Goal: Task Accomplishment & Management: Manage account settings

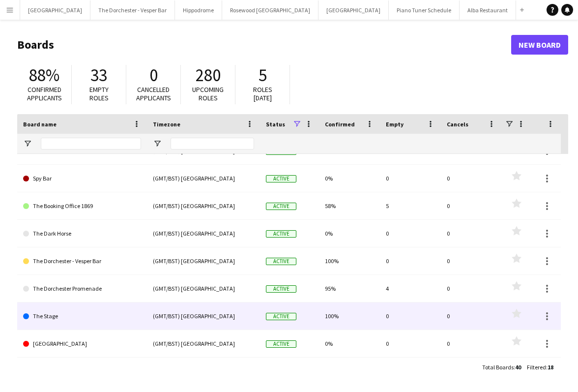
click at [78, 315] on link "The Stage" at bounding box center [82, 316] width 118 height 28
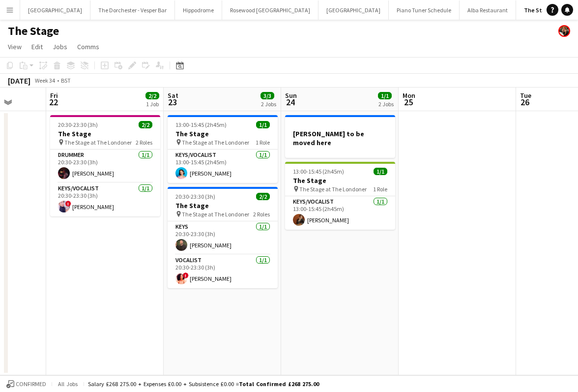
scroll to position [0, 307]
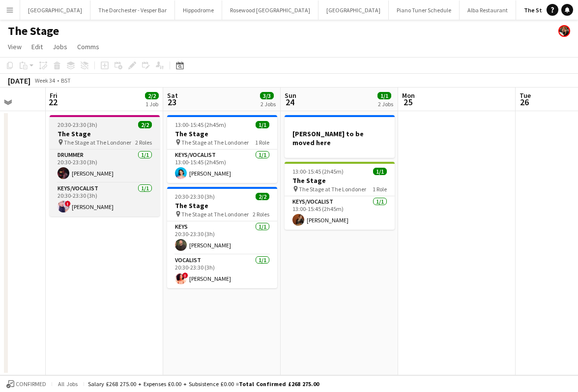
click at [135, 137] on h3 "The Stage" at bounding box center [105, 133] width 110 height 9
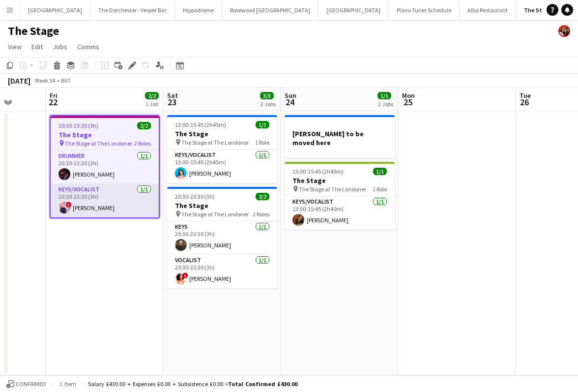
click at [118, 195] on app-card-role "Keys/Vocalist [DATE] 20:30-23:30 (3h) ! [PERSON_NAME]" at bounding box center [105, 200] width 108 height 33
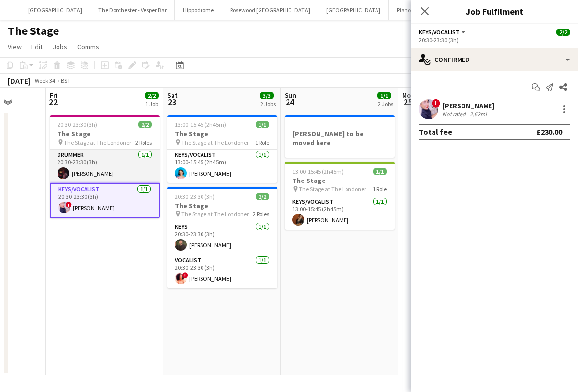
click at [113, 170] on app-card-role "Drummer [DATE] 20:30-23:30 (3h) [PERSON_NAME]" at bounding box center [105, 166] width 110 height 33
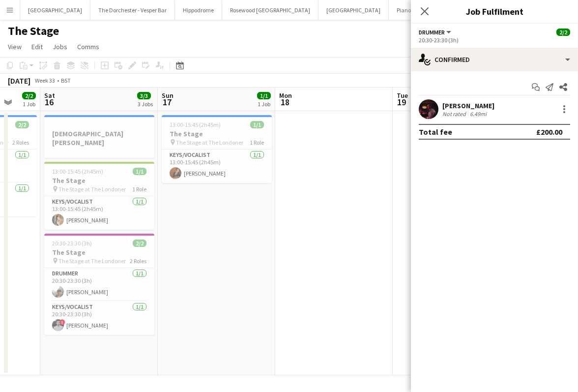
scroll to position [0, 303]
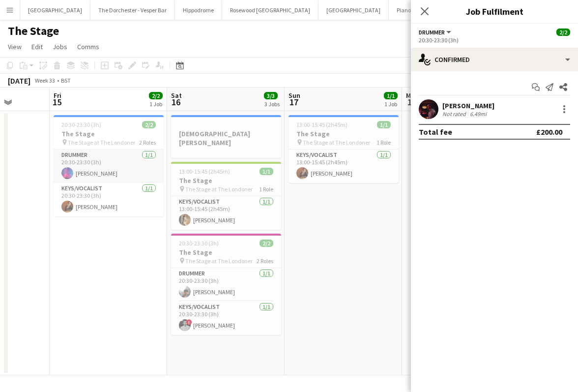
click at [112, 155] on app-card-role "Drummer [DATE] 20:30-23:30 (3h) [PERSON_NAME]" at bounding box center [109, 166] width 110 height 33
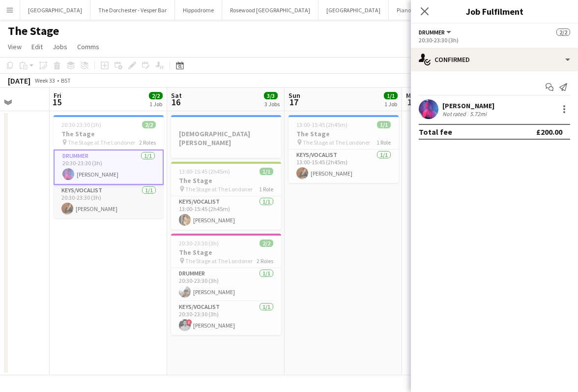
click at [111, 190] on app-card-role "Keys/Vocalist [DATE] 20:30-23:30 (3h) [PERSON_NAME]" at bounding box center [109, 201] width 110 height 33
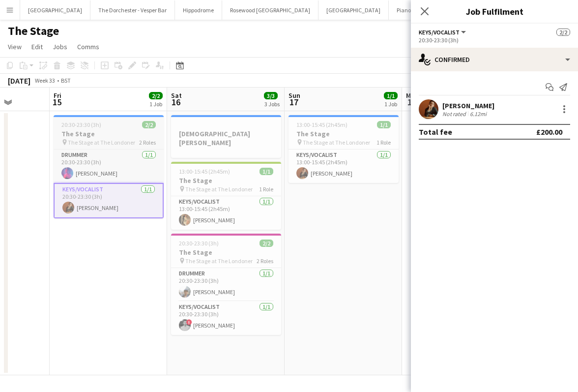
click at [116, 119] on app-job-card "20:30-23:30 (3h) 2/2 The Stage pin The Stage at The Londoner 2 Roles Drummer [D…" at bounding box center [109, 166] width 110 height 103
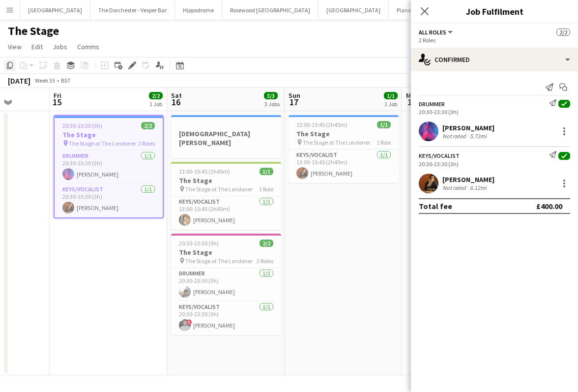
click at [9, 65] on icon "Copy" at bounding box center [10, 65] width 8 height 8
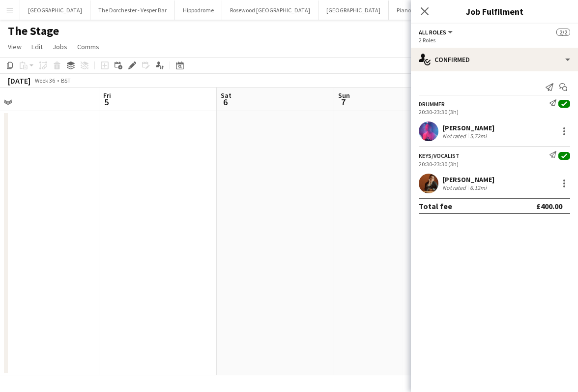
scroll to position [0, 389]
click at [161, 135] on app-date-cell at bounding box center [140, 243] width 118 height 264
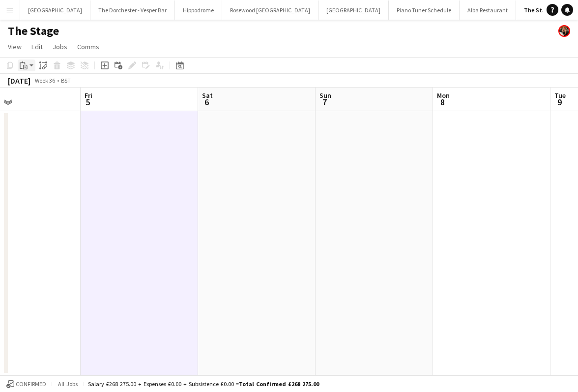
click at [21, 68] on icon at bounding box center [21, 65] width 3 height 6
click at [22, 80] on div "Paste Command V Paste with crew Command Shift V" at bounding box center [64, 92] width 93 height 41
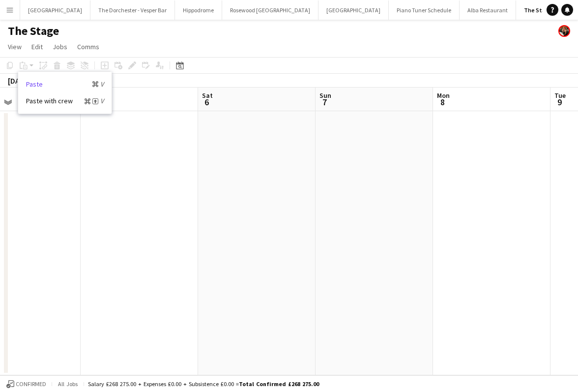
click at [27, 81] on link "Paste Command V" at bounding box center [65, 84] width 78 height 9
click at [123, 144] on app-date-cell at bounding box center [140, 243] width 118 height 264
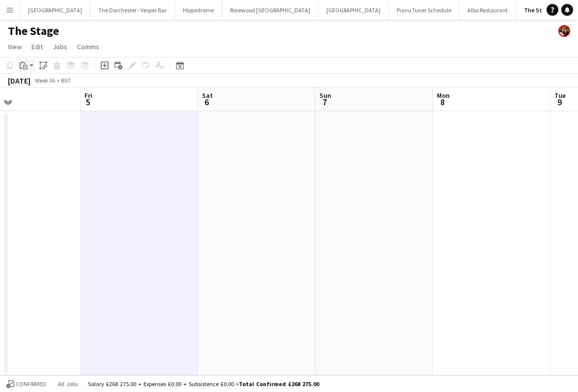
click at [25, 66] on icon "Paste" at bounding box center [24, 65] width 8 height 8
click at [39, 86] on link "Paste Command V" at bounding box center [65, 84] width 78 height 9
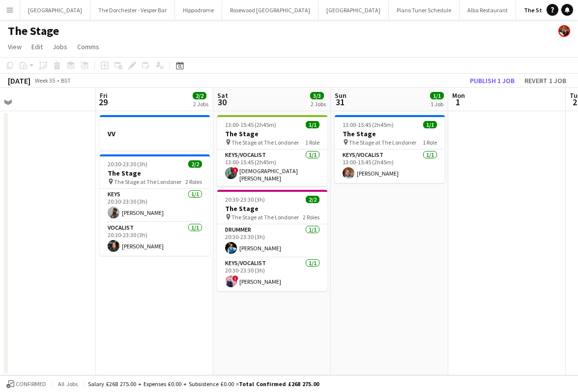
scroll to position [0, 259]
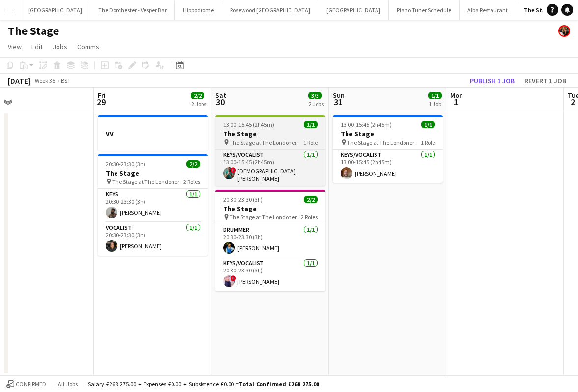
click at [260, 132] on h3 "The Stage" at bounding box center [270, 133] width 110 height 9
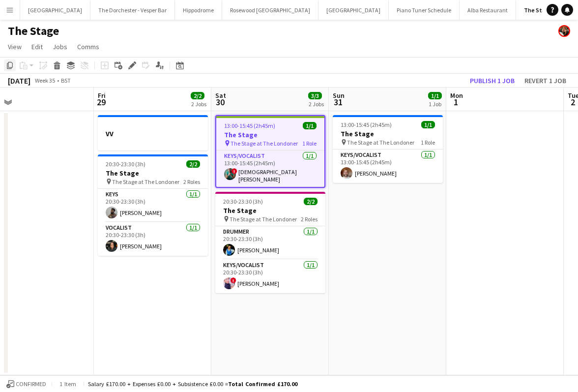
click at [10, 65] on icon "Copy" at bounding box center [10, 65] width 8 height 8
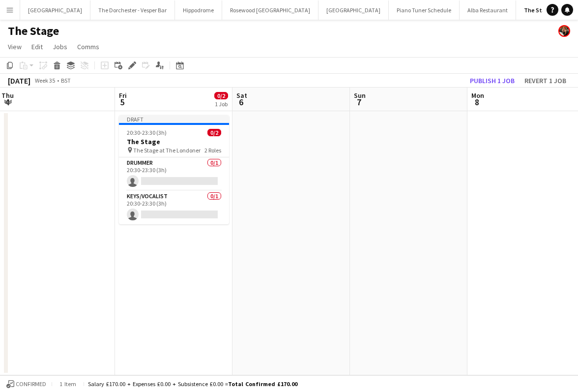
scroll to position [0, 288]
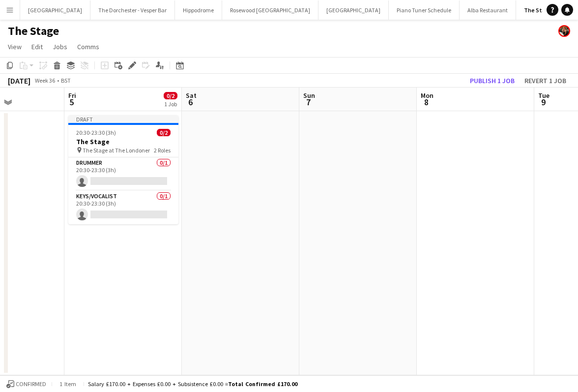
click at [257, 147] on app-date-cell at bounding box center [241, 243] width 118 height 264
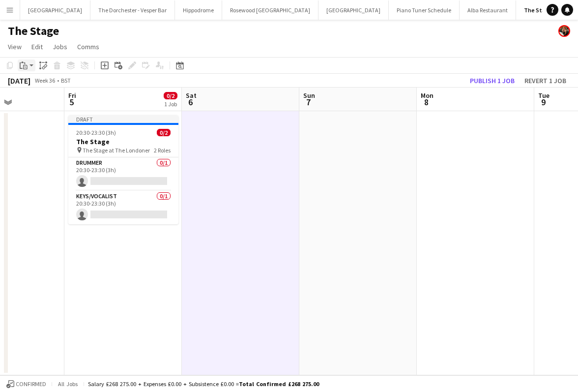
click at [25, 67] on icon "Paste" at bounding box center [24, 65] width 8 height 8
click at [25, 84] on div "Paste Command V Paste with crew Command Shift V" at bounding box center [64, 92] width 93 height 41
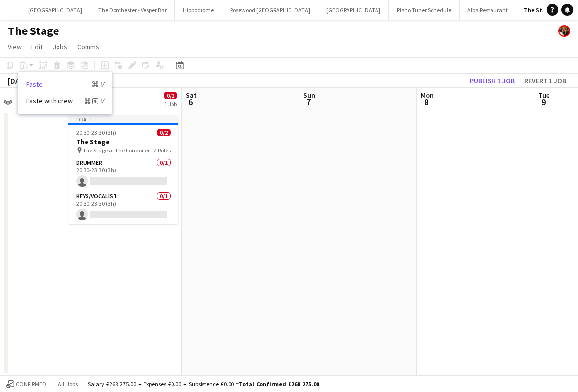
click at [32, 84] on link "Paste Command V" at bounding box center [65, 84] width 78 height 9
click at [208, 117] on app-date-cell at bounding box center [241, 243] width 118 height 264
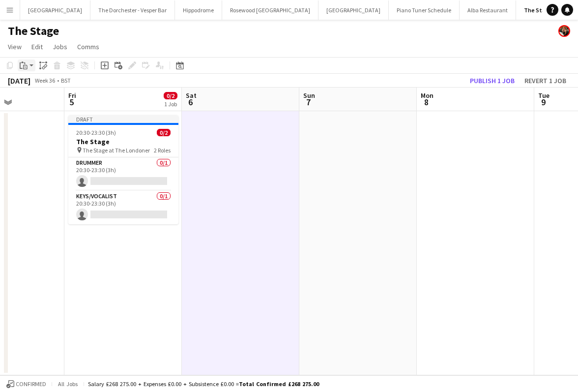
click at [22, 64] on icon "Paste" at bounding box center [24, 65] width 8 height 8
click at [34, 86] on link "Paste Command V" at bounding box center [65, 84] width 78 height 9
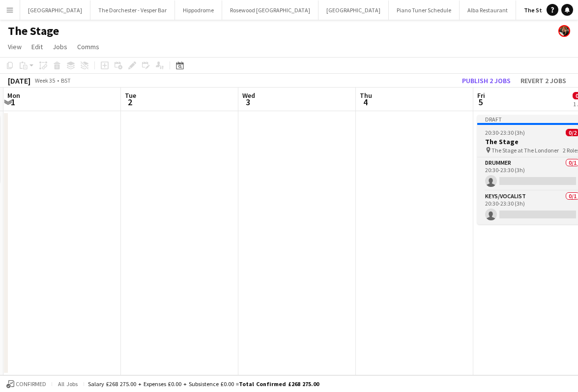
scroll to position [0, 199]
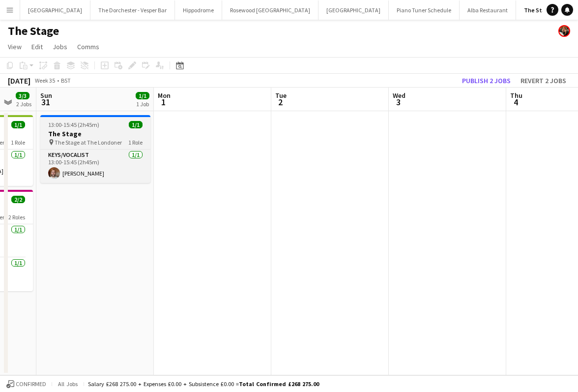
click at [106, 132] on h3 "The Stage" at bounding box center [95, 133] width 110 height 9
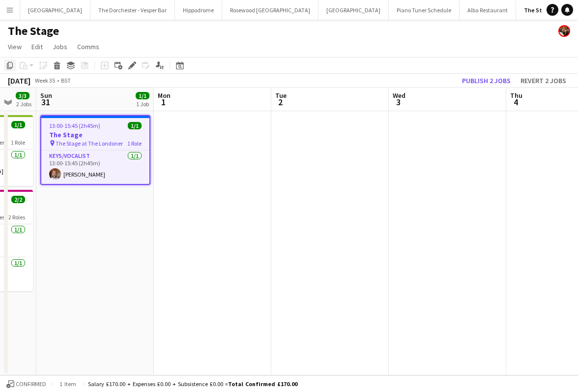
click at [11, 66] on icon "Copy" at bounding box center [10, 65] width 8 height 8
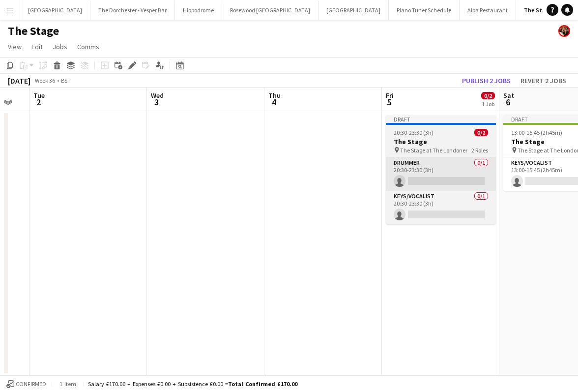
scroll to position [0, 342]
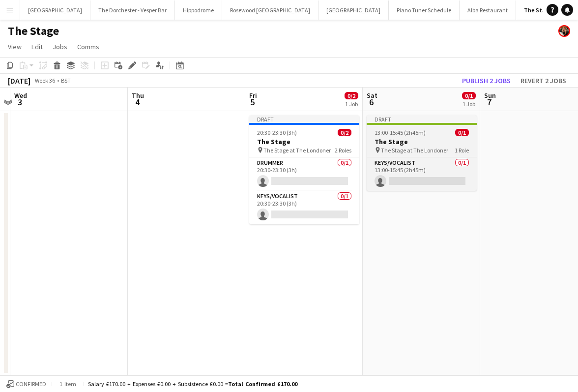
click at [476, 156] on app-job-card "Draft 13:00-15:45 (2h45m) 0/1 The Stage pin The Stage at The Londoner 1 Role Ke…" at bounding box center [422, 153] width 110 height 76
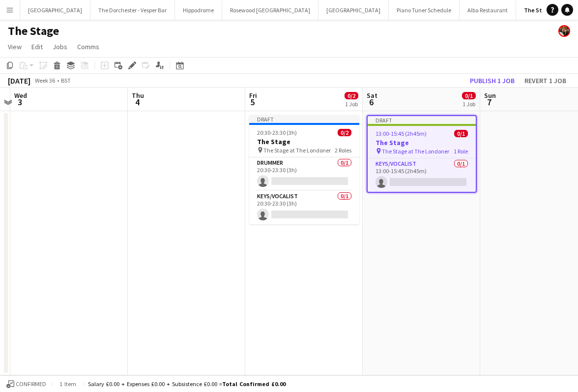
click at [492, 156] on app-date-cell at bounding box center [539, 243] width 118 height 264
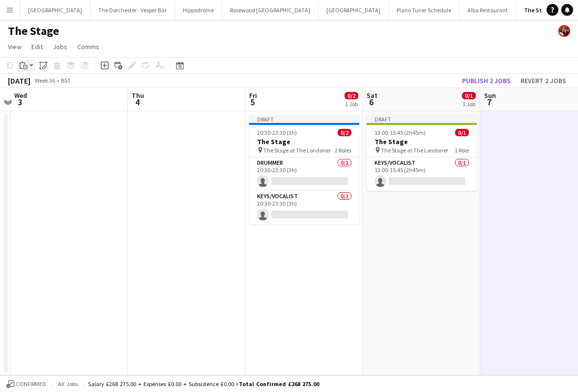
click at [25, 65] on icon at bounding box center [25, 67] width 4 height 4
click at [31, 86] on link "Paste Command V" at bounding box center [65, 84] width 78 height 9
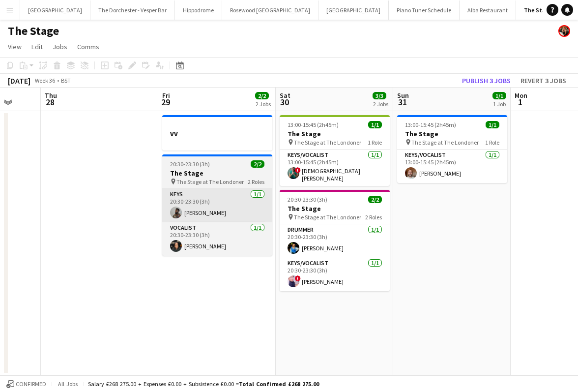
scroll to position [0, 312]
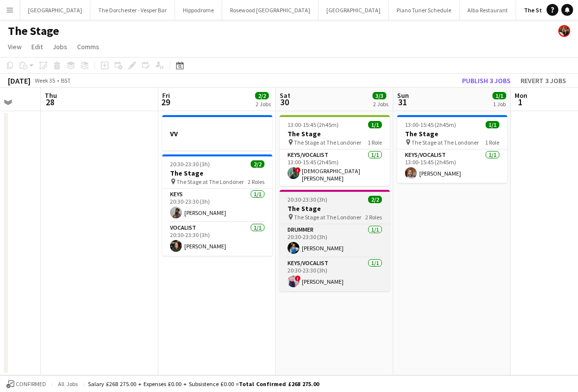
click at [308, 213] on span "The Stage at The Londoner" at bounding box center [327, 216] width 67 height 7
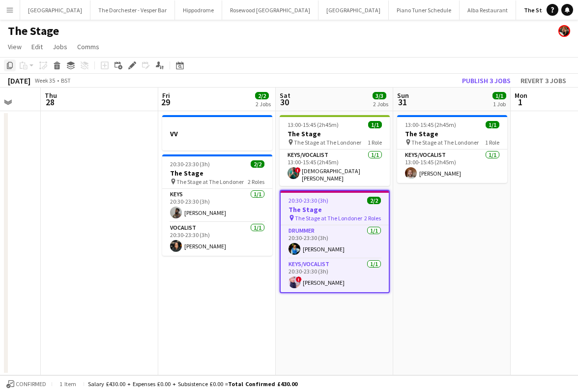
click at [10, 66] on icon "Copy" at bounding box center [10, 65] width 8 height 8
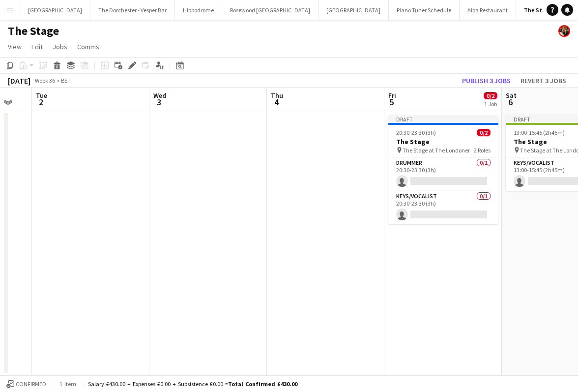
scroll to position [0, 349]
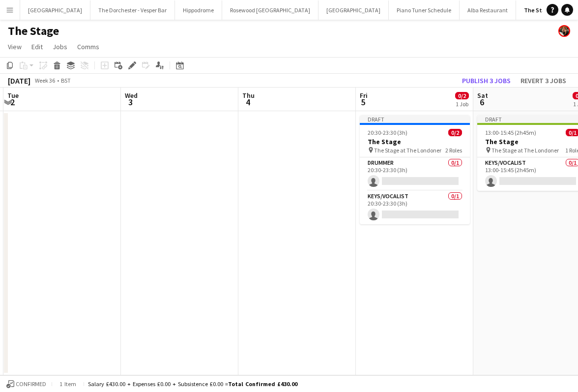
click at [488, 219] on app-date-cell "Draft 13:00-15:45 (2h45m) 0/1 The Stage pin The Stage at The Londoner 1 Role Ke…" at bounding box center [533, 243] width 118 height 264
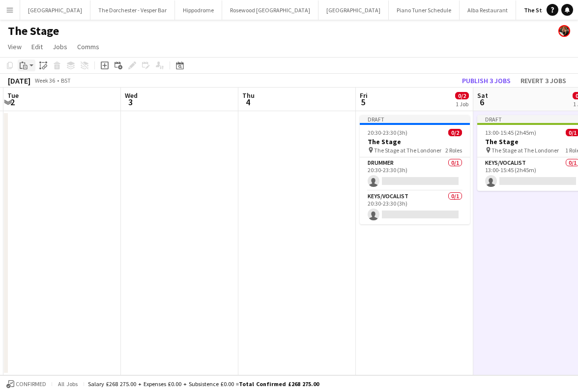
click at [29, 66] on div "Paste" at bounding box center [24, 66] width 12 height 12
click at [30, 85] on link "Paste Command V" at bounding box center [65, 84] width 78 height 9
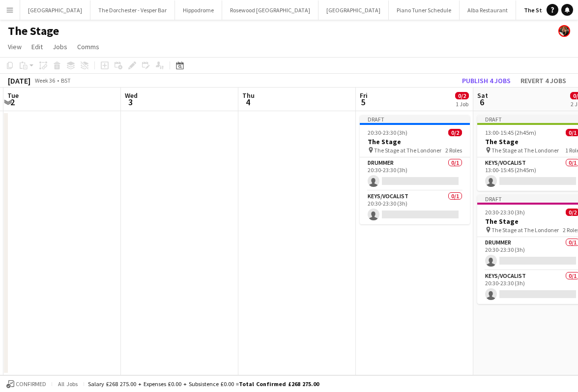
click at [176, 168] on app-date-cell at bounding box center [180, 243] width 118 height 264
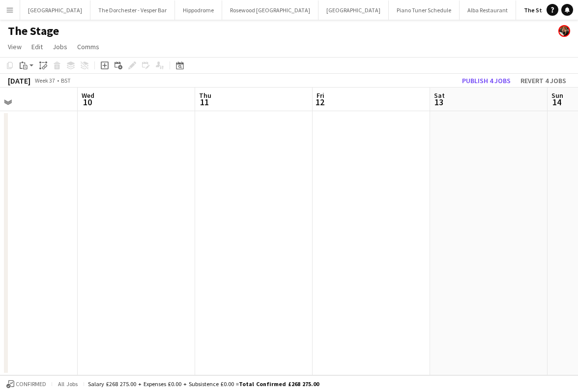
scroll to position [0, 289]
click at [329, 190] on app-date-cell at bounding box center [358, 243] width 118 height 264
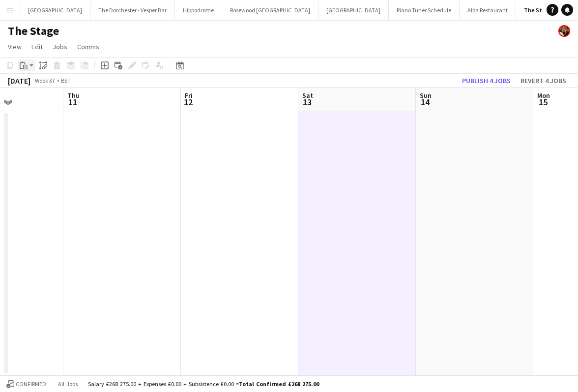
click at [27, 65] on icon "Paste" at bounding box center [24, 65] width 8 height 8
click at [29, 83] on link "Paste Command V" at bounding box center [65, 84] width 78 height 9
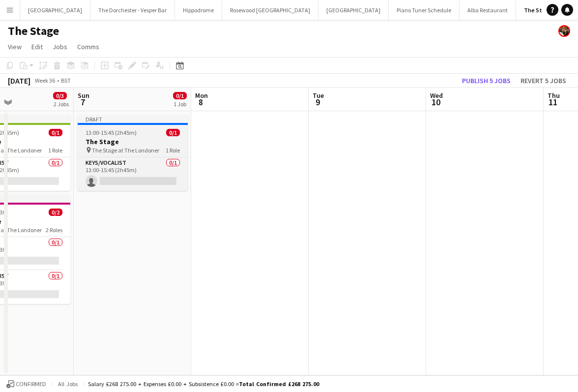
click at [108, 126] on app-job-card "Draft 13:00-15:45 (2h45m) 0/1 The Stage pin The Stage at The Londoner 1 Role Ke…" at bounding box center [133, 153] width 110 height 76
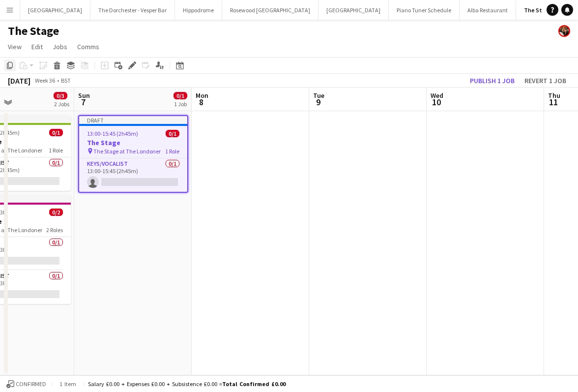
click at [12, 67] on icon at bounding box center [10, 65] width 6 height 7
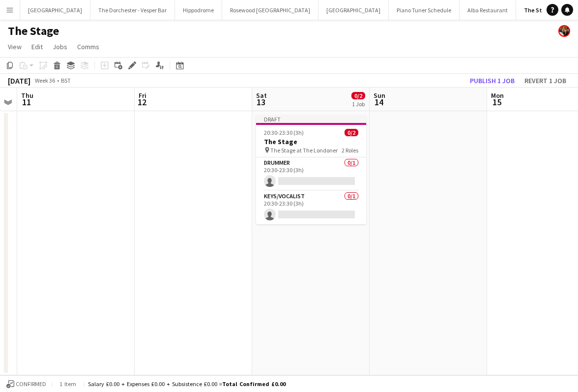
scroll to position [0, 296]
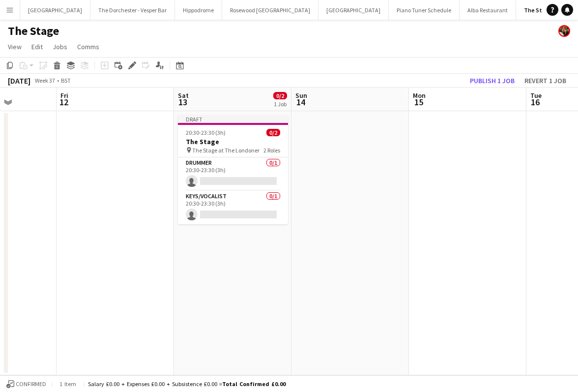
click at [323, 159] on app-date-cell at bounding box center [351, 243] width 118 height 264
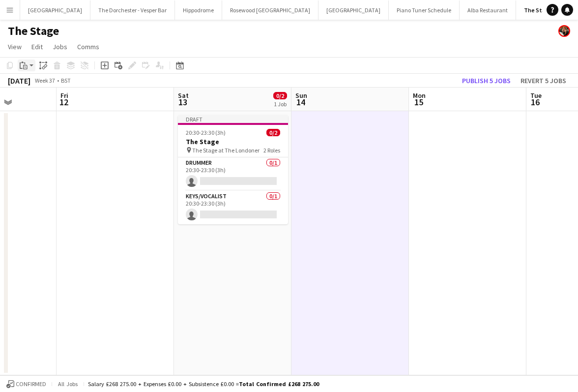
click at [24, 68] on icon "Paste" at bounding box center [24, 65] width 8 height 8
click at [31, 83] on link "Paste Command V" at bounding box center [65, 84] width 78 height 9
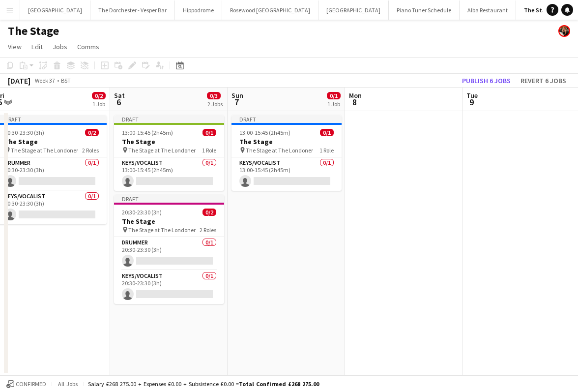
scroll to position [0, 239]
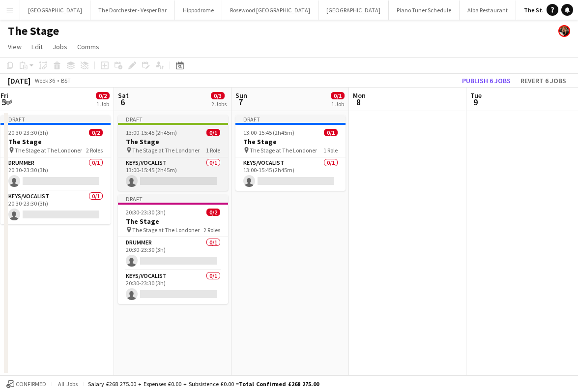
click at [183, 127] on app-job-card "Draft 13:00-15:45 (2h45m) 0/1 The Stage pin The Stage at The Londoner 1 Role Ke…" at bounding box center [173, 153] width 110 height 76
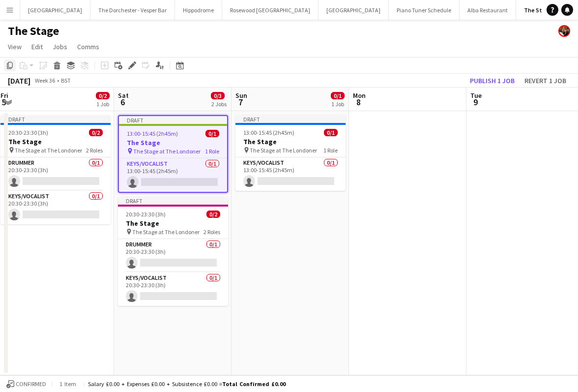
click at [12, 65] on icon at bounding box center [10, 65] width 6 height 7
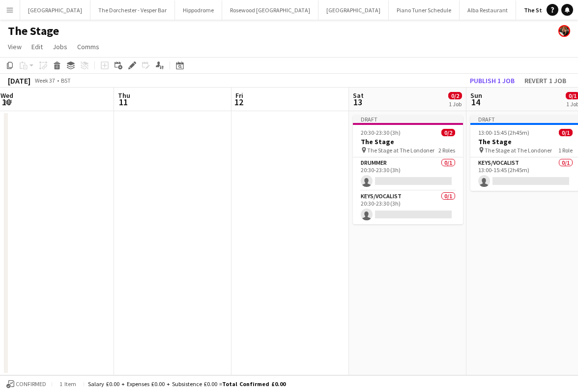
scroll to position [0, 399]
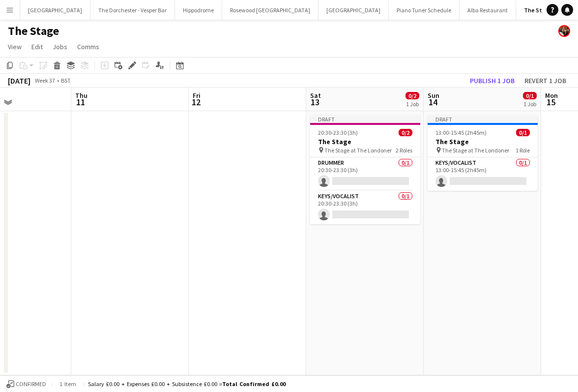
click at [353, 99] on app-board-header-date "Sat 13 0/2 1 Job" at bounding box center [365, 100] width 118 height 24
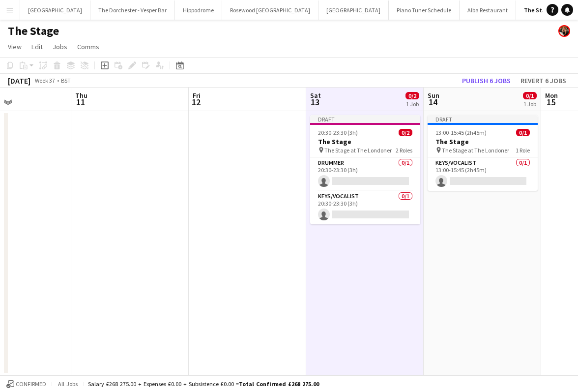
click at [330, 279] on app-date-cell "Draft 20:30-23:30 (3h) 0/2 The Stage pin The Stage at The Londoner 2 Roles Drum…" at bounding box center [365, 243] width 118 height 264
click at [22, 69] on div "Paste" at bounding box center [24, 66] width 12 height 12
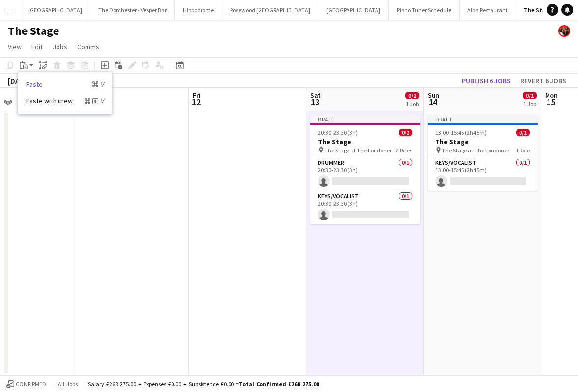
click at [31, 86] on link "Paste Command V" at bounding box center [65, 84] width 78 height 9
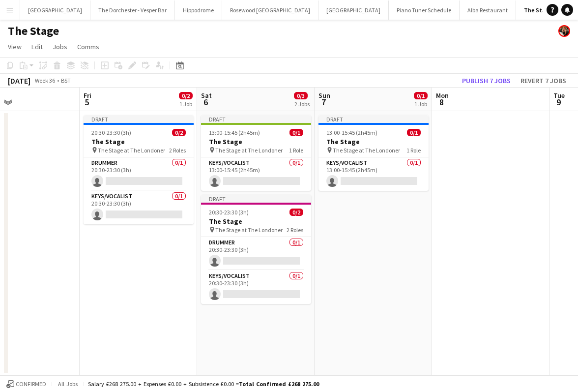
scroll to position [0, 270]
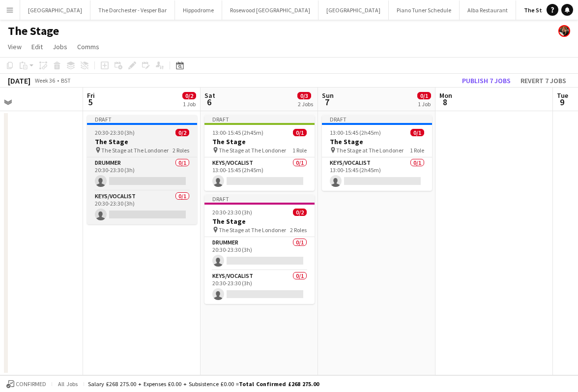
click at [135, 150] on span "The Stage at The Londoner" at bounding box center [134, 150] width 67 height 7
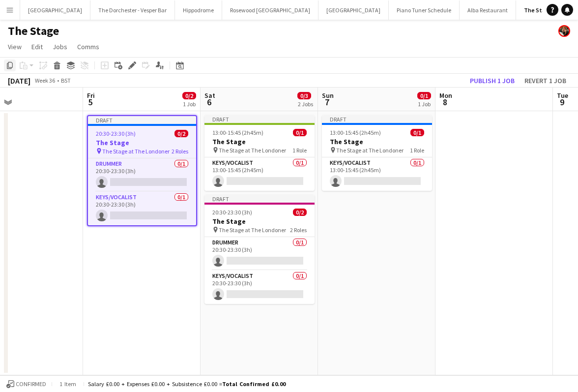
click at [11, 63] on icon "Copy" at bounding box center [10, 65] width 8 height 8
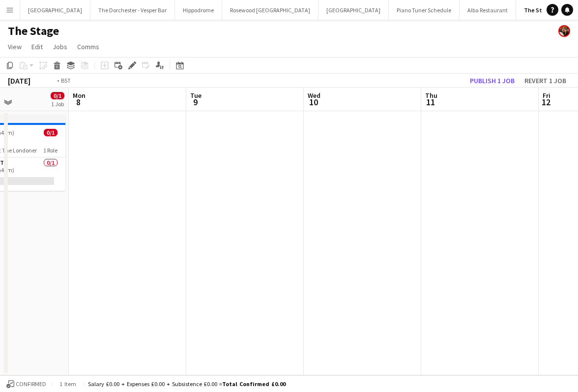
scroll to position [0, 354]
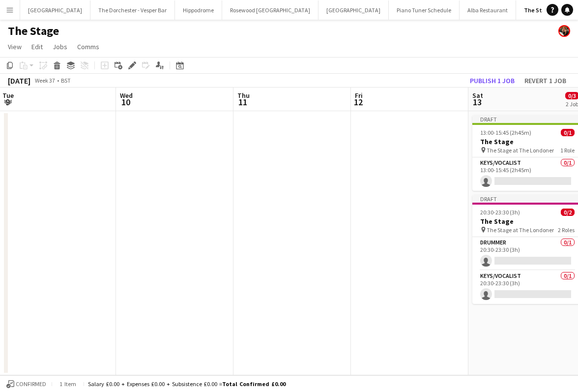
click at [391, 170] on app-date-cell at bounding box center [410, 243] width 118 height 264
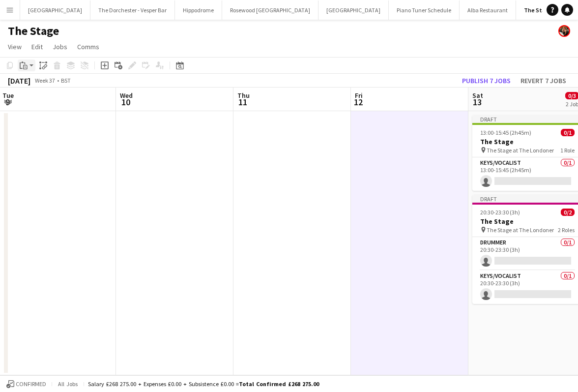
click at [27, 69] on icon at bounding box center [25, 67] width 4 height 4
click at [30, 85] on link "Paste Command V" at bounding box center [65, 84] width 78 height 9
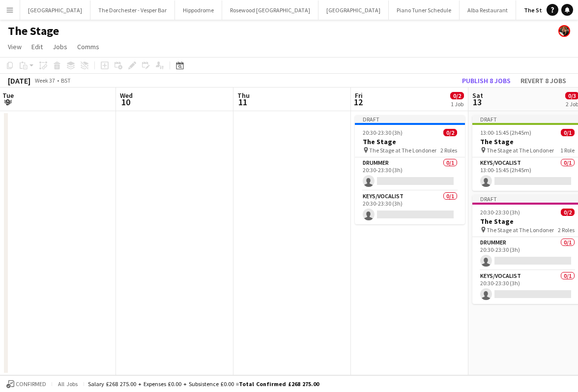
click at [232, 69] on app-toolbar "Copy Paste Paste Command V Paste with crew Command Shift V Paste linked Job [GE…" at bounding box center [289, 65] width 578 height 17
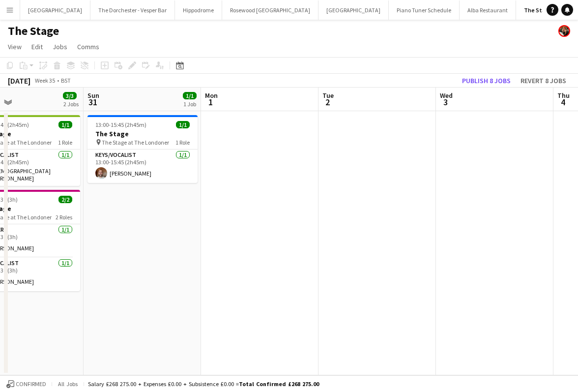
scroll to position [0, 289]
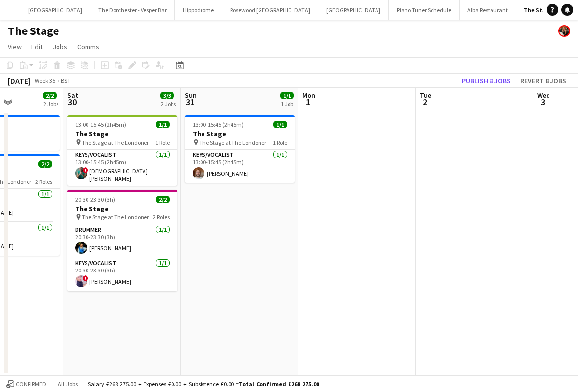
click at [15, 8] on button "Menu" at bounding box center [10, 10] width 20 height 20
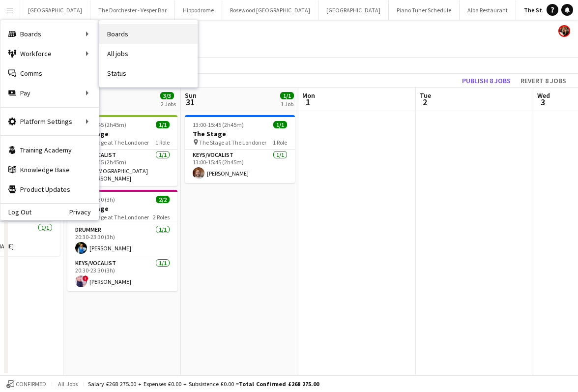
click at [158, 35] on link "Boards" at bounding box center [148, 34] width 98 height 20
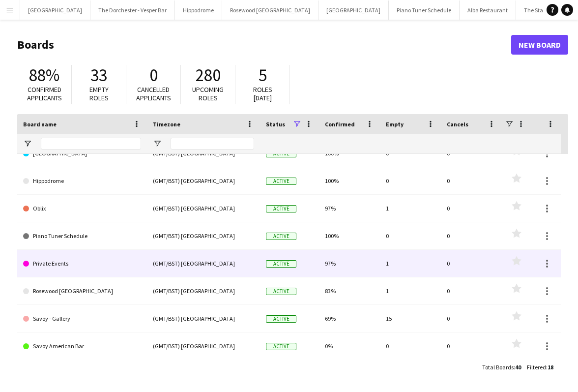
scroll to position [119, 0]
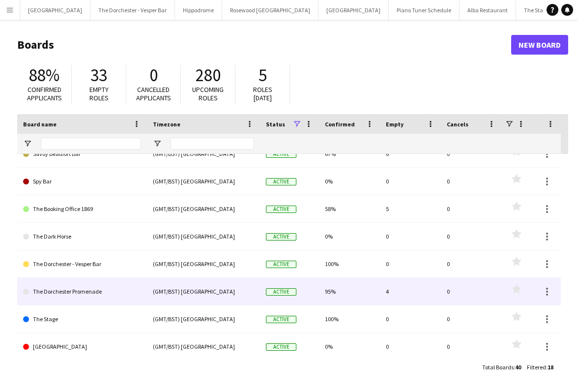
click at [130, 296] on link "The Dorchester Promenade" at bounding box center [82, 292] width 118 height 28
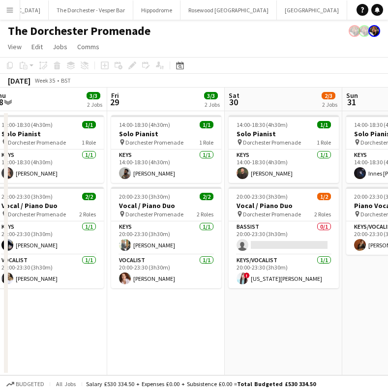
click at [7, 6] on app-icon "Menu" at bounding box center [10, 10] width 8 height 8
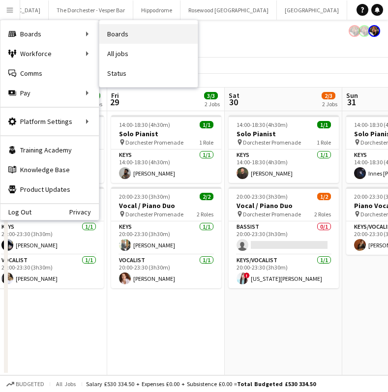
click at [120, 36] on link "Boards" at bounding box center [148, 34] width 98 height 20
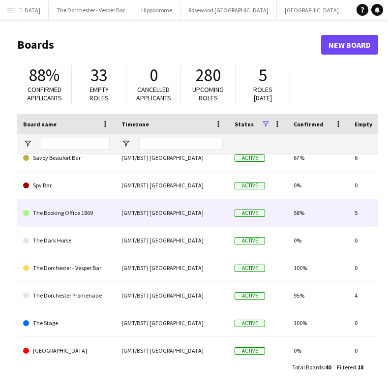
scroll to position [292, 0]
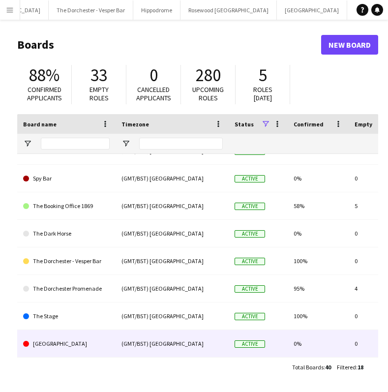
click at [98, 352] on link "[GEOGRAPHIC_DATA]" at bounding box center [66, 344] width 87 height 28
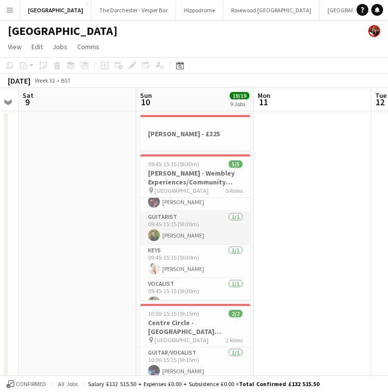
scroll to position [65, 0]
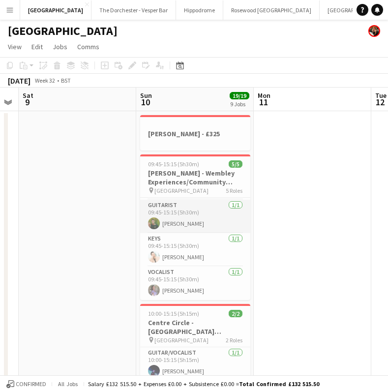
click at [161, 277] on app-card-role "Vocalist [DATE] 09:45-15:15 (5h30m) [PERSON_NAME]" at bounding box center [195, 283] width 110 height 33
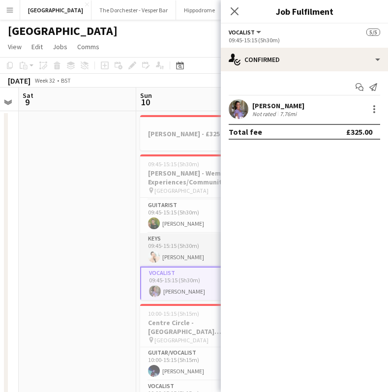
click at [166, 256] on app-card-role "Keys [DATE] 09:45-15:15 (5h30m) [PERSON_NAME]" at bounding box center [195, 249] width 110 height 33
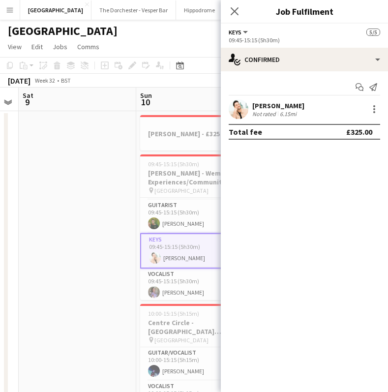
scroll to position [67, 0]
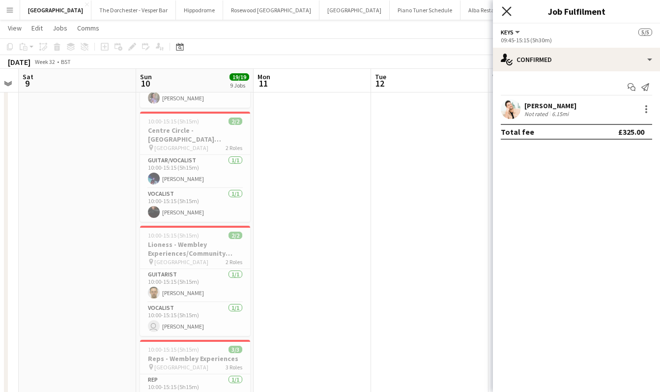
click at [507, 15] on icon "Close pop-in" at bounding box center [506, 10] width 9 height 9
